Goal: Navigation & Orientation: Find specific page/section

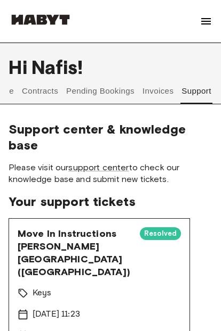
click at [89, 90] on button "Pending Bookings" at bounding box center [100, 91] width 71 height 26
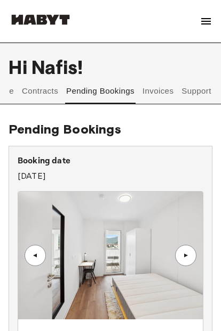
click at [39, 96] on button "Contracts" at bounding box center [40, 91] width 39 height 26
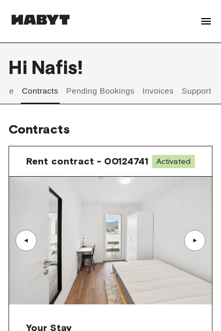
scroll to position [0, 23]
click at [157, 87] on button "Invoices" at bounding box center [158, 91] width 34 height 26
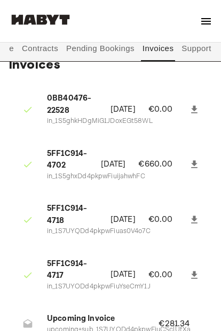
scroll to position [0, 23]
click at [183, 43] on button "Support" at bounding box center [196, 49] width 32 height 26
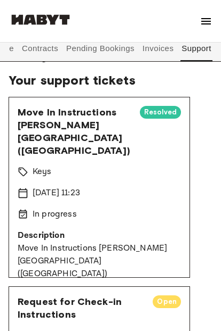
scroll to position [122, 0]
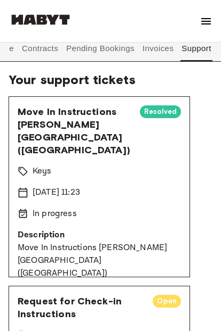
click at [151, 242] on p "Move In Instructions [PERSON_NAME][GEOGRAPHIC_DATA] ([GEOGRAPHIC_DATA])" at bounding box center [99, 261] width 163 height 38
click at [54, 229] on p "Description" at bounding box center [99, 235] width 163 height 13
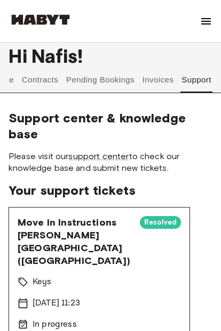
scroll to position [11, 0]
click at [154, 78] on button "Invoices" at bounding box center [158, 80] width 34 height 26
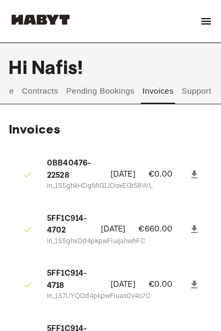
click at [114, 94] on button "Pending Bookings" at bounding box center [100, 91] width 71 height 26
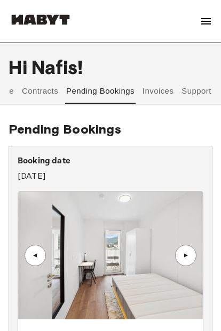
click at [165, 91] on button "Invoices" at bounding box center [158, 91] width 34 height 26
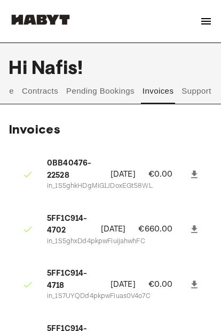
click at [202, 89] on button "Support" at bounding box center [196, 91] width 32 height 26
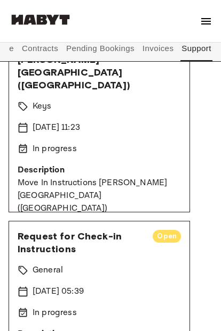
scroll to position [187, 0]
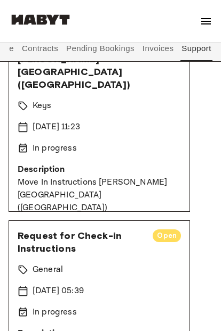
click at [110, 43] on button "Pending Bookings" at bounding box center [100, 49] width 71 height 26
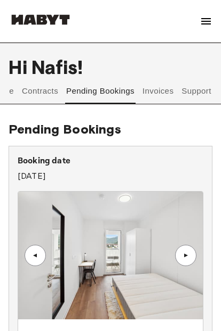
click at [205, 87] on button "Support" at bounding box center [196, 91] width 32 height 26
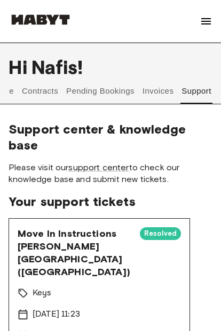
click at [167, 92] on button "Invoices" at bounding box center [158, 91] width 34 height 26
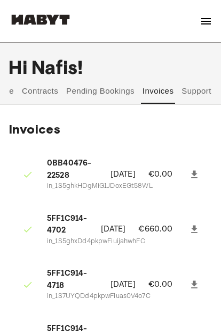
click at [118, 85] on button "Pending Bookings" at bounding box center [100, 91] width 71 height 26
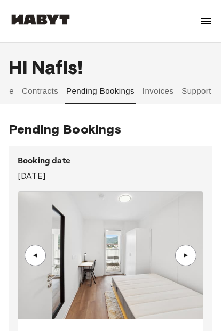
click at [49, 97] on button "Contracts" at bounding box center [40, 91] width 39 height 26
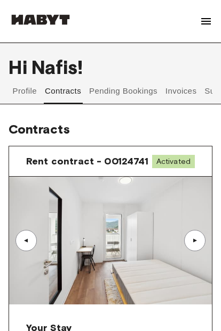
click at [27, 88] on button "Profile" at bounding box center [24, 91] width 27 height 26
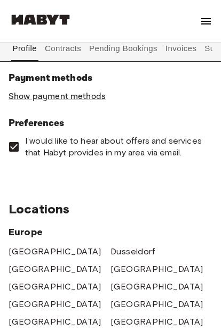
scroll to position [554, 0]
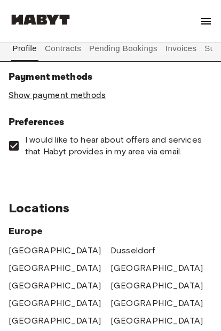
click at [70, 47] on button "Contracts" at bounding box center [63, 49] width 39 height 26
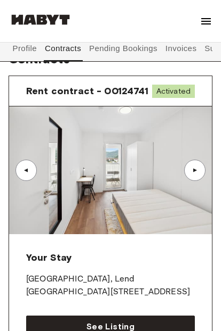
scroll to position [69, 0]
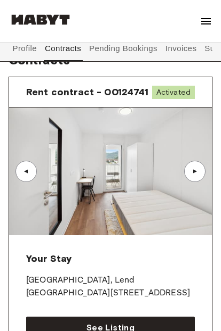
click at [202, 182] on div "▲" at bounding box center [194, 171] width 21 height 21
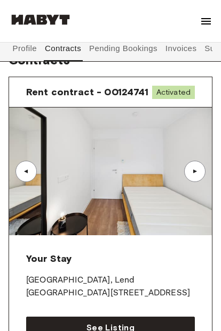
click at [199, 180] on div "▲" at bounding box center [194, 171] width 21 height 21
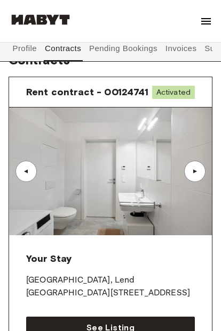
click at [202, 180] on div "▲" at bounding box center [194, 171] width 21 height 21
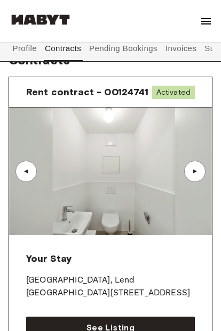
click at [198, 175] on div "▲" at bounding box center [194, 171] width 11 height 6
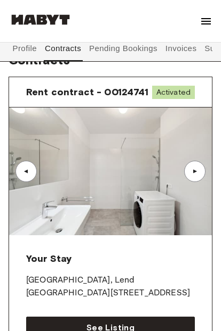
click at [200, 178] on div "▲" at bounding box center [194, 171] width 21 height 21
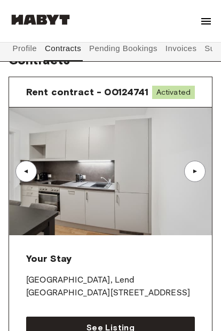
click at [199, 175] on div "▲" at bounding box center [194, 171] width 11 height 6
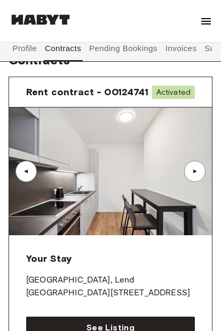
click at [199, 175] on div "▲" at bounding box center [194, 171] width 11 height 6
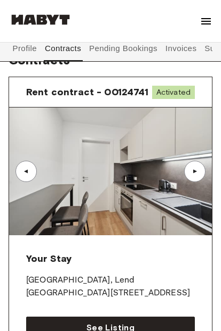
click at [198, 178] on div "▲" at bounding box center [194, 171] width 21 height 21
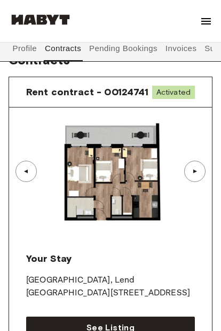
scroll to position [69, 0]
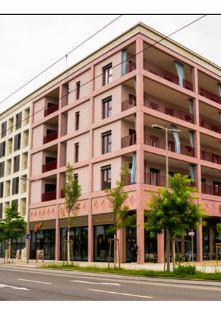
click at [71, 116] on img at bounding box center [110, 172] width 202 height 128
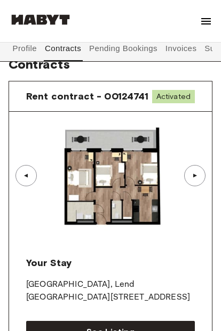
scroll to position [62, 0]
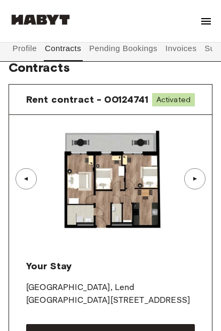
click at [103, 45] on button "Pending Bookings" at bounding box center [123, 49] width 71 height 26
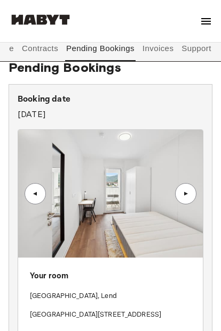
scroll to position [0, 23]
click at [201, 50] on button "Support" at bounding box center [196, 49] width 32 height 26
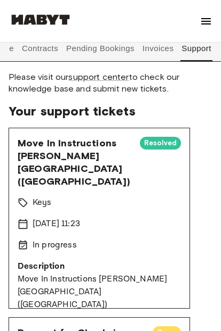
scroll to position [91, 0]
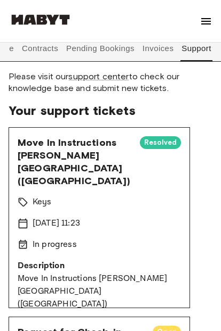
click at [156, 50] on button "Invoices" at bounding box center [158, 49] width 34 height 26
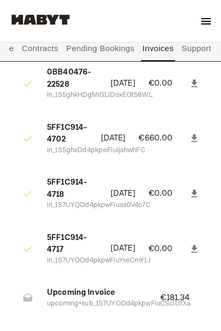
click at [48, 52] on button "Contracts" at bounding box center [40, 49] width 39 height 26
